Goal: Navigation & Orientation: Find specific page/section

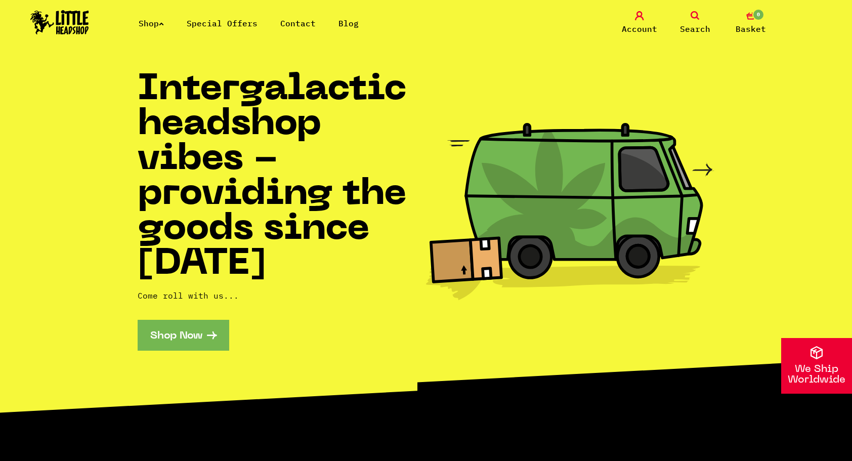
click at [154, 25] on link "Shop" at bounding box center [151, 23] width 25 height 10
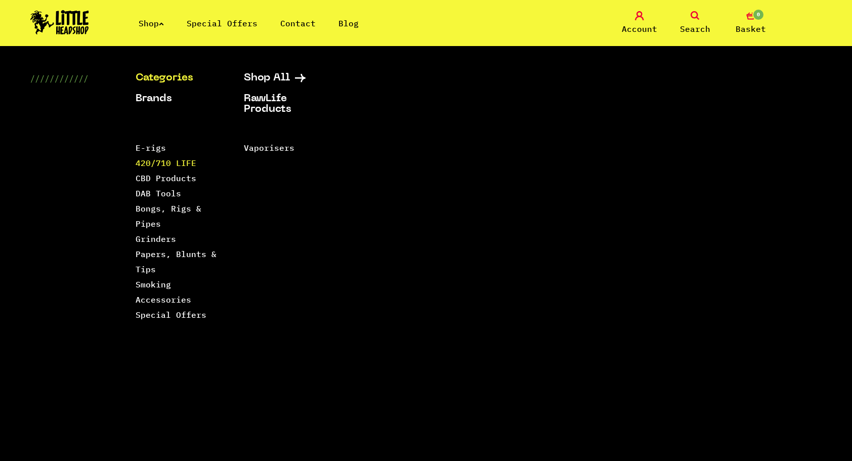
click at [158, 165] on link "420/710 LIFE" at bounding box center [166, 163] width 61 height 10
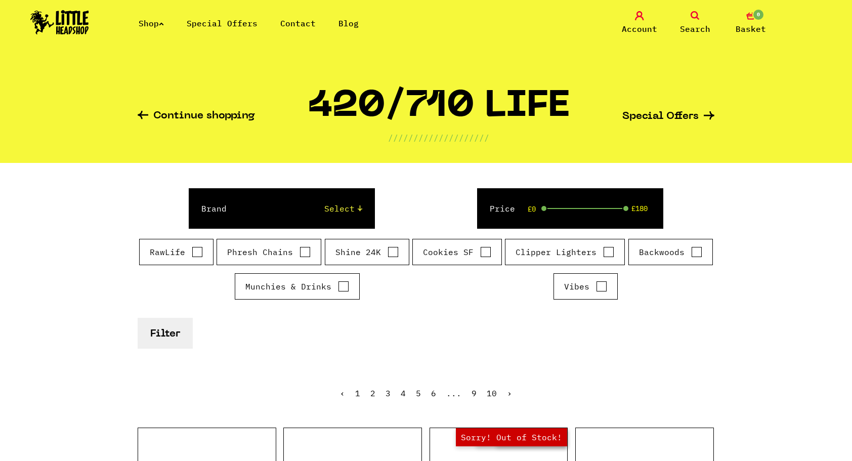
click at [296, 22] on link "Contact" at bounding box center [297, 23] width 35 height 10
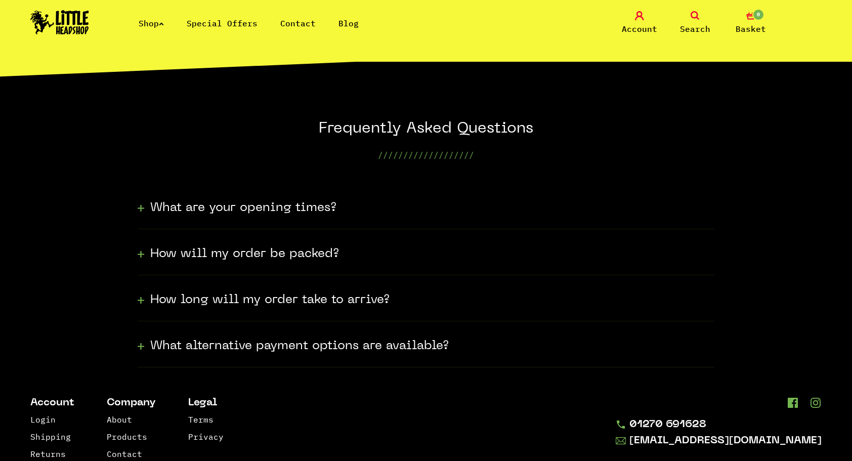
scroll to position [211, 0]
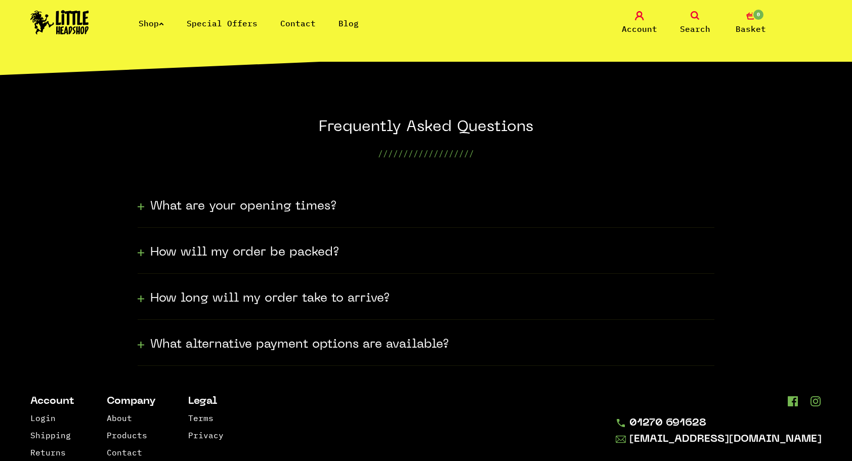
click at [223, 204] on h3 "What are your opening times?" at bounding box center [243, 206] width 186 height 16
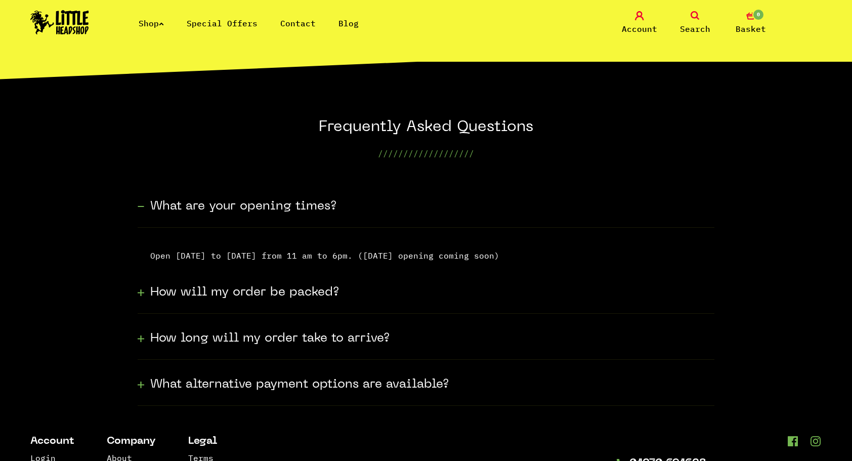
click at [235, 293] on h3 "How will my order be packed?" at bounding box center [244, 292] width 189 height 16
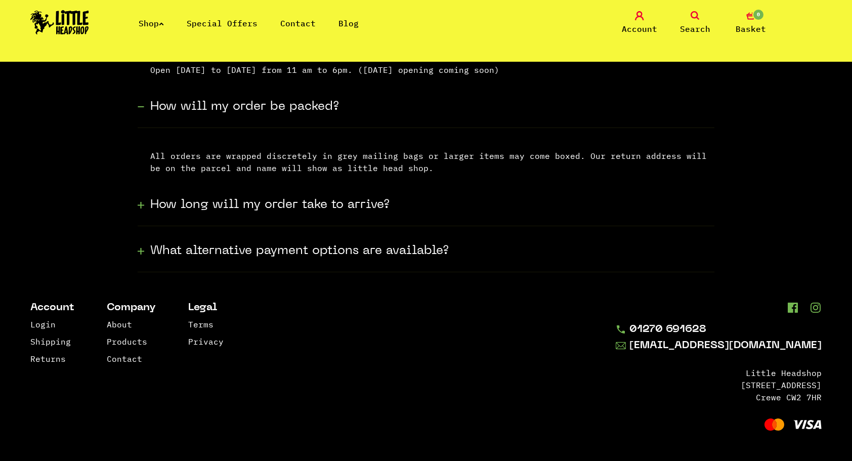
scroll to position [397, 0]
click at [237, 250] on h3 "What alternative payment options are available?" at bounding box center [299, 250] width 299 height 16
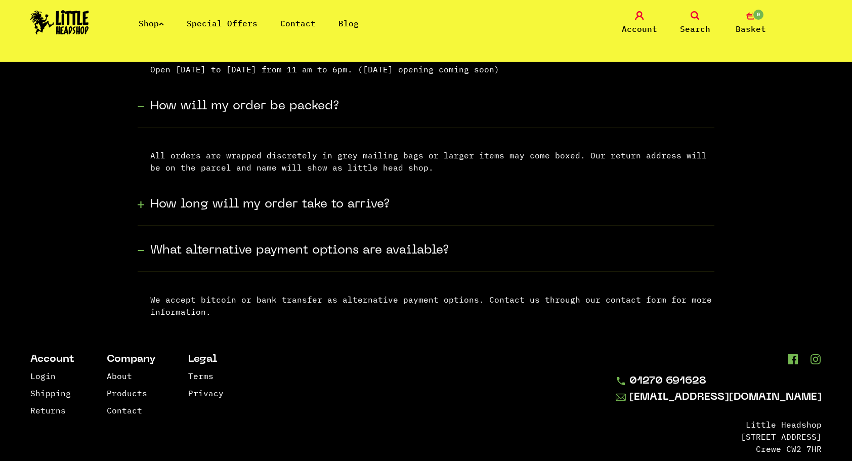
click at [246, 202] on h3 "How long will my order take to arrive?" at bounding box center [269, 204] width 239 height 16
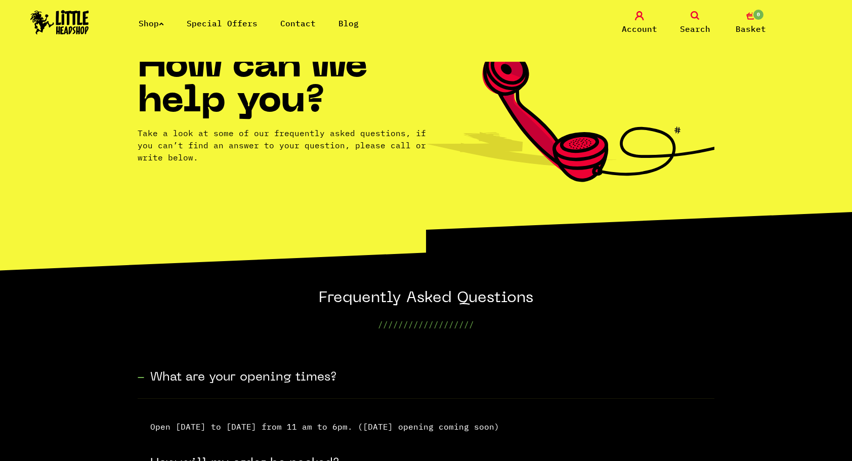
scroll to position [0, 0]
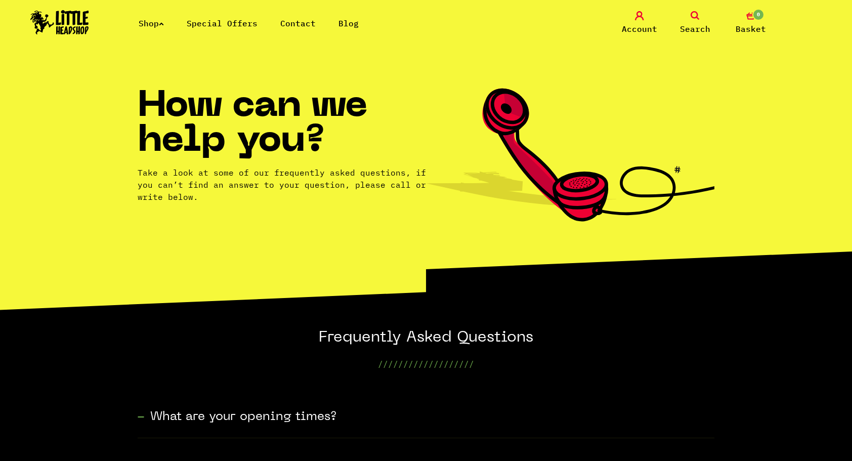
click at [234, 18] on link "Special Offers" at bounding box center [222, 23] width 71 height 10
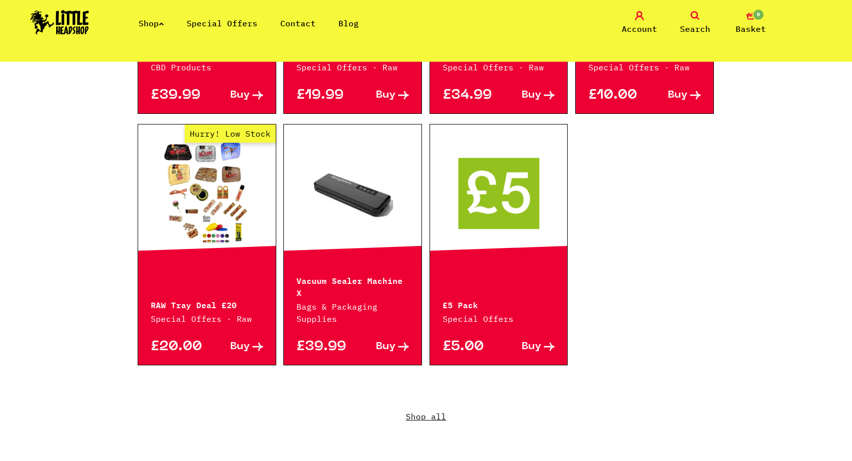
scroll to position [612, 0]
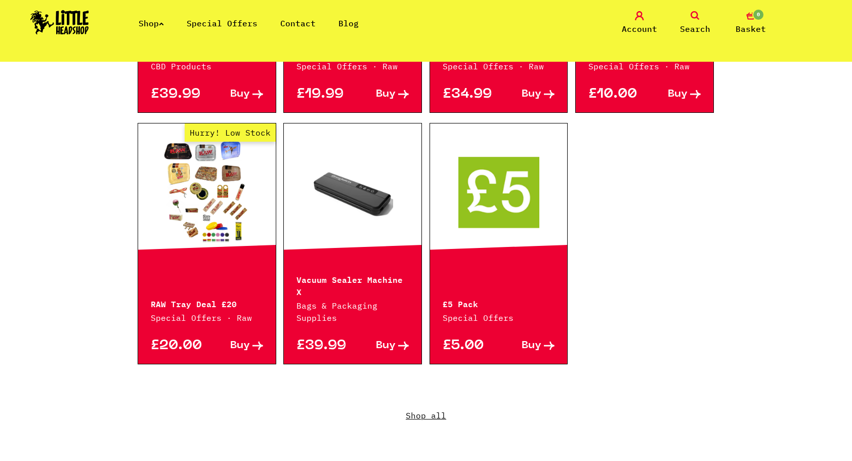
click at [479, 230] on link at bounding box center [499, 191] width 138 height 101
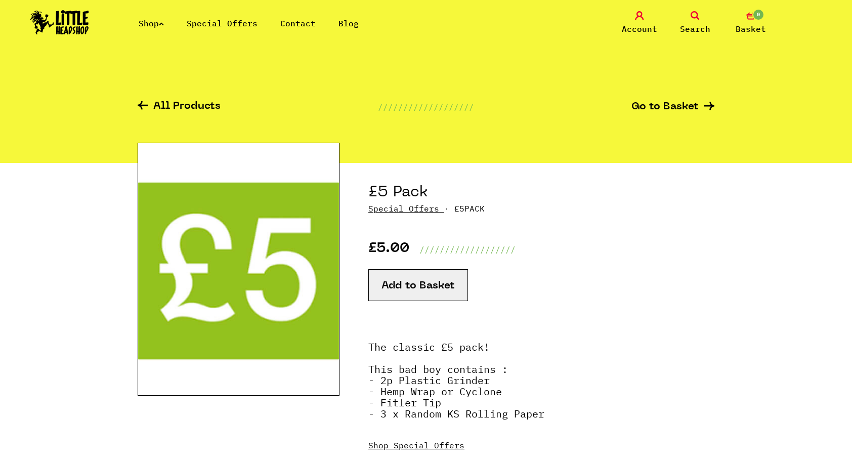
click at [157, 23] on link "Shop" at bounding box center [151, 23] width 25 height 10
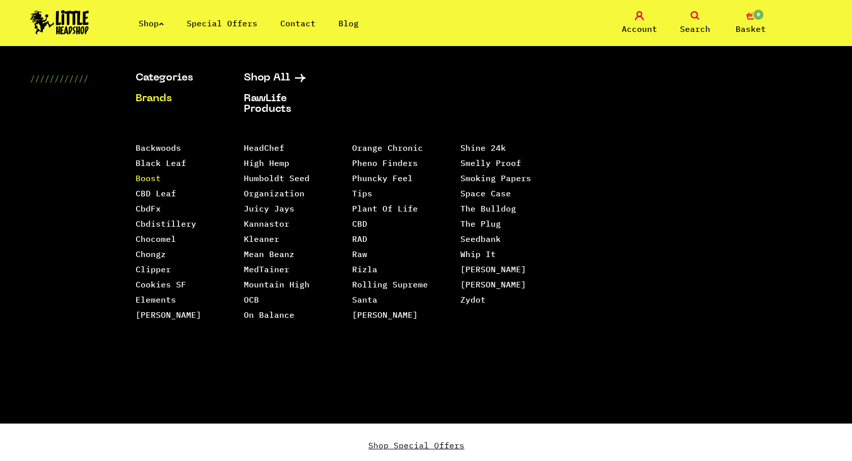
click at [159, 176] on link "Boost" at bounding box center [148, 178] width 25 height 10
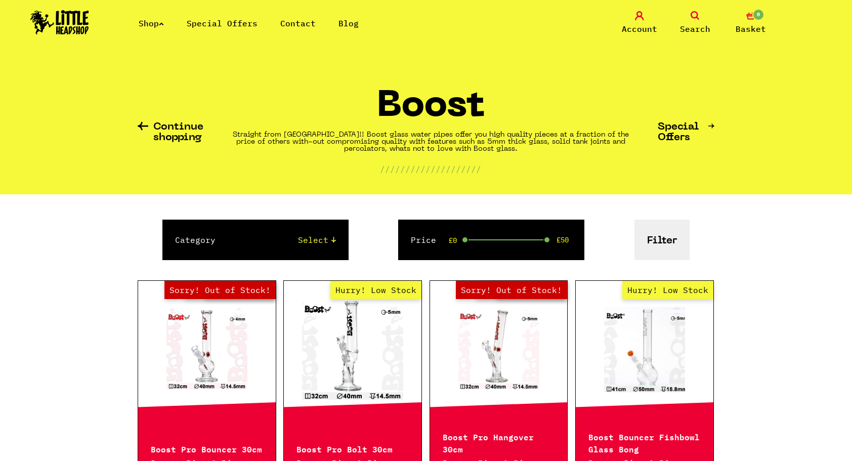
click at [162, 25] on link "Shop" at bounding box center [151, 23] width 25 height 10
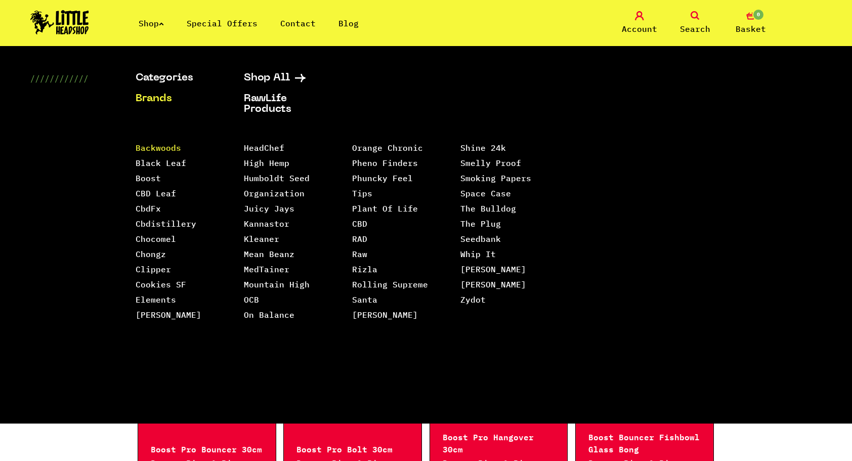
click at [157, 148] on link "Backwoods" at bounding box center [159, 148] width 46 height 10
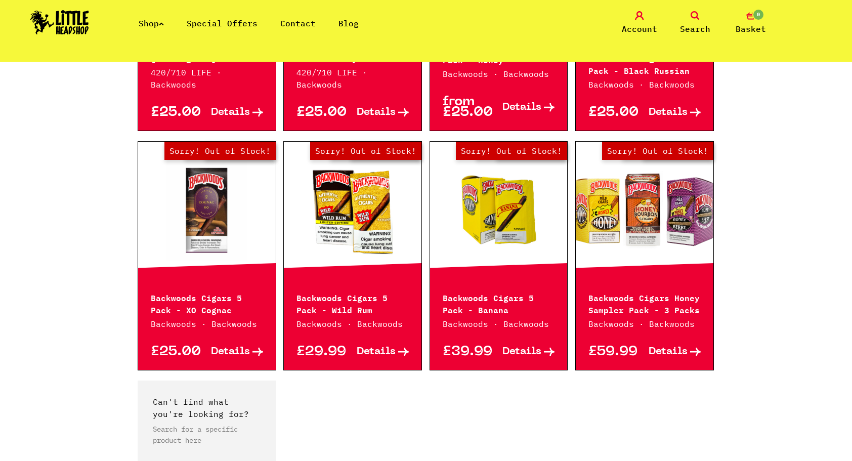
scroll to position [986, 0]
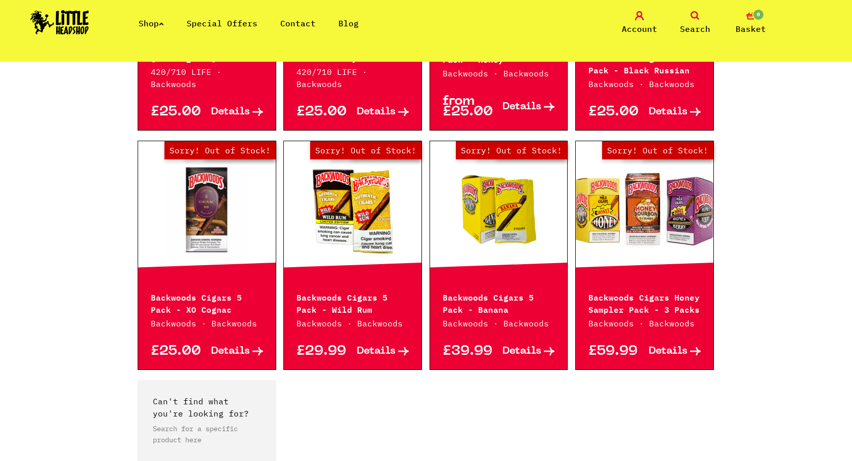
click at [159, 19] on link "Shop" at bounding box center [151, 23] width 25 height 10
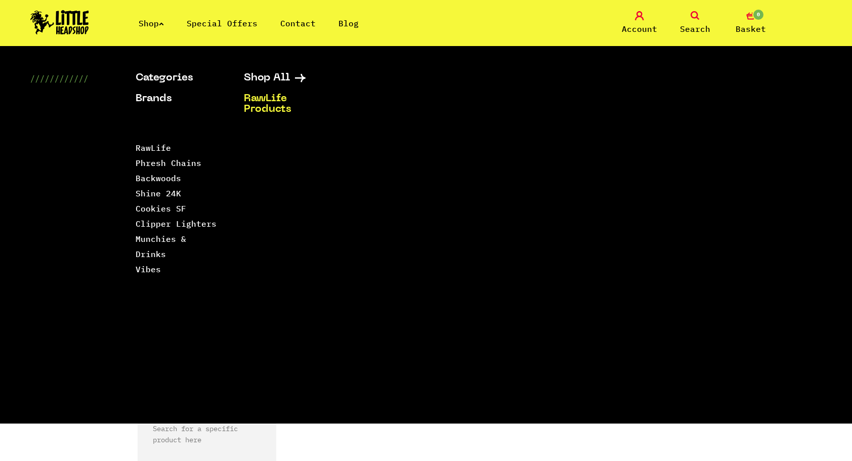
click at [270, 97] on link "RawLife Products" at bounding box center [285, 104] width 83 height 21
click at [177, 208] on link "Cookies SF" at bounding box center [161, 208] width 51 height 10
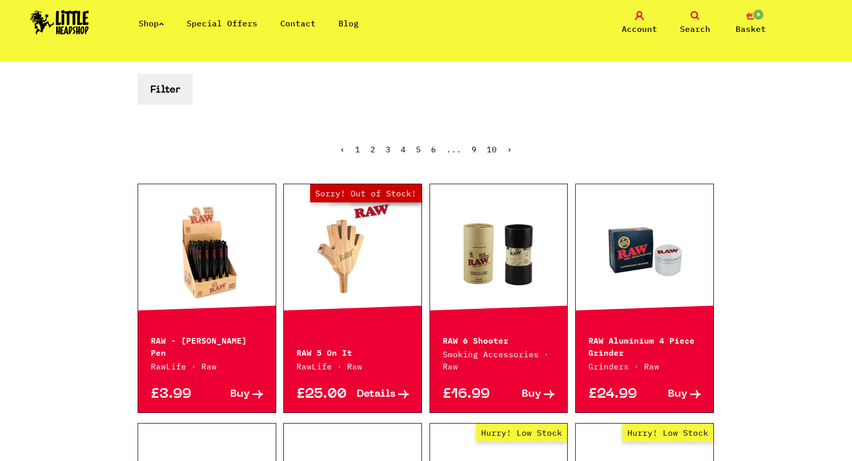
scroll to position [176, 0]
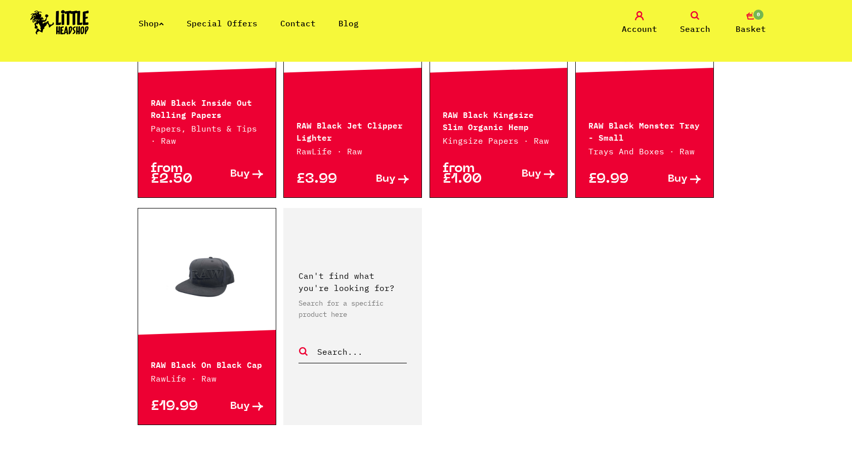
scroll to position [1408, 0]
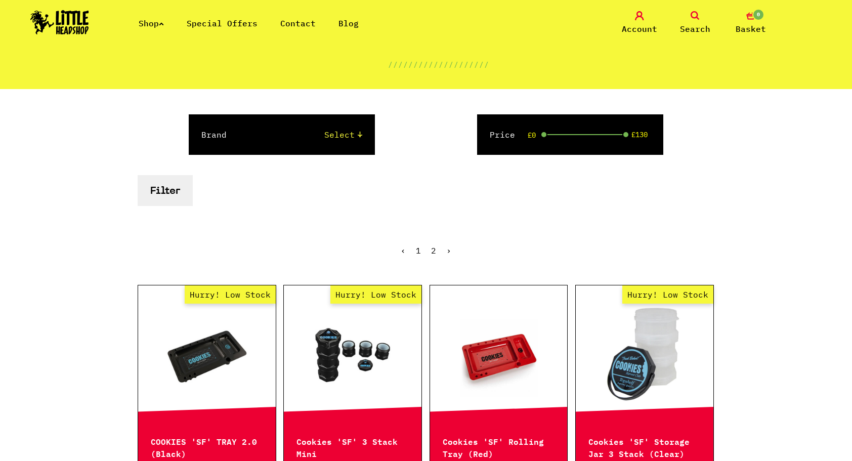
scroll to position [71, 0]
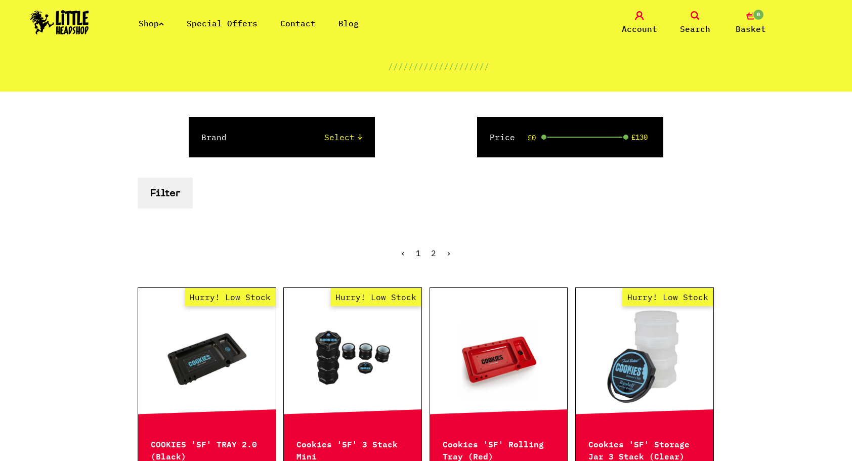
click at [164, 24] on icon at bounding box center [161, 24] width 5 height 4
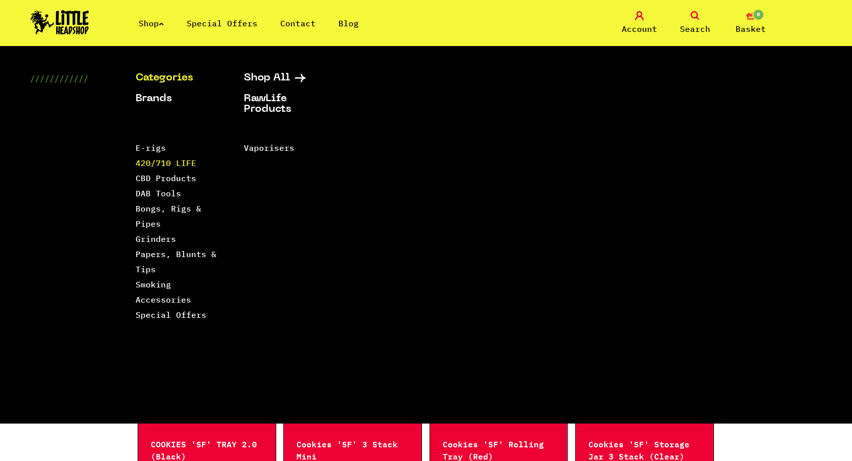
click at [170, 165] on link "420/710 LIFE" at bounding box center [166, 163] width 61 height 10
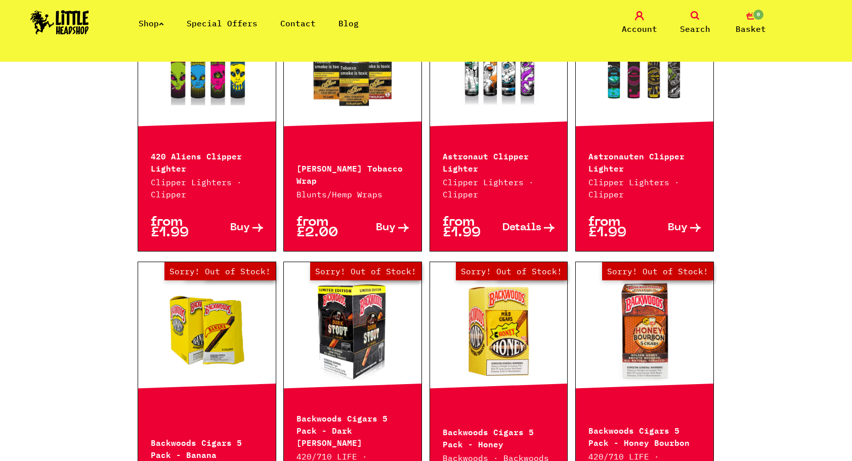
scroll to position [497, 0]
